Goal: Check status: Check status

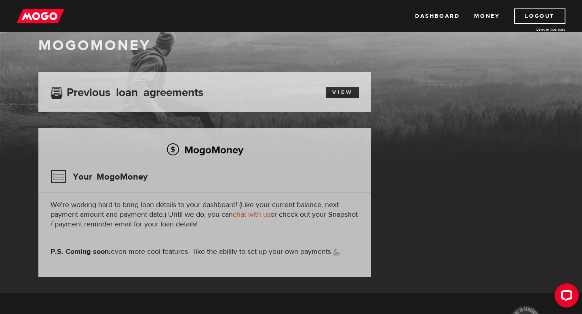
scroll to position [25, 0]
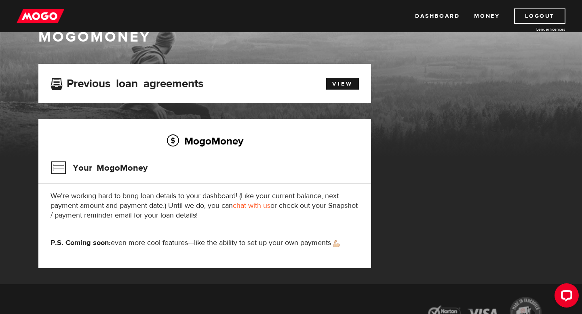
click at [112, 168] on h3 "Your MogoMoney" at bounding box center [99, 168] width 97 height 21
click at [169, 140] on h2 "MogoMoney" at bounding box center [205, 141] width 308 height 17
click at [354, 84] on link "View" at bounding box center [342, 83] width 33 height 11
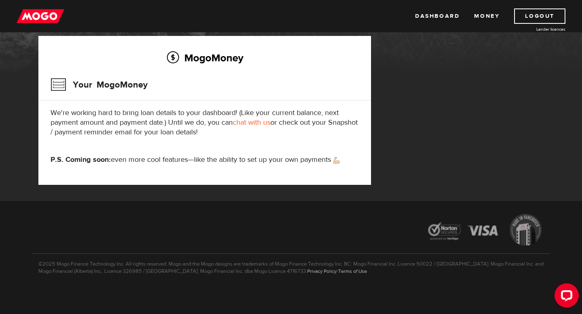
scroll to position [97, 0]
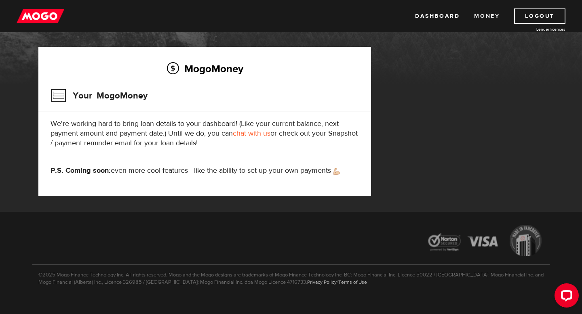
click at [480, 17] on link "Money" at bounding box center [486, 15] width 25 height 15
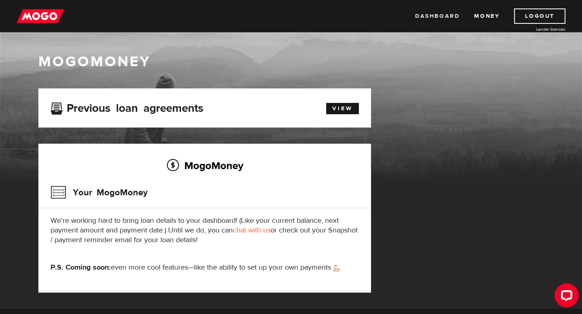
click at [445, 16] on link "Dashboard" at bounding box center [437, 15] width 44 height 15
click at [38, 17] on img at bounding box center [41, 15] width 48 height 15
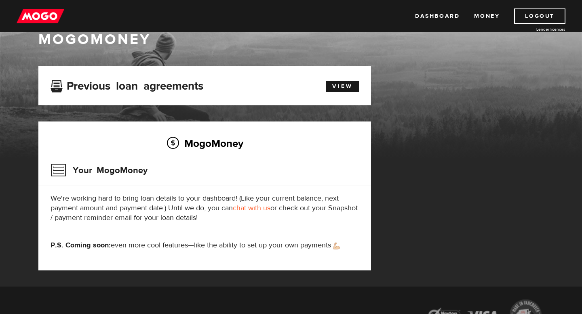
scroll to position [20, 0]
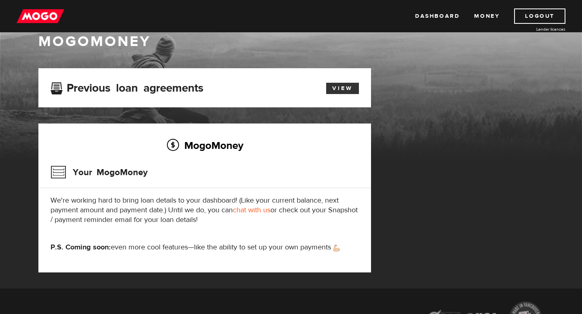
click at [342, 92] on link "View" at bounding box center [342, 88] width 33 height 11
